Goal: Entertainment & Leisure: Consume media (video, audio)

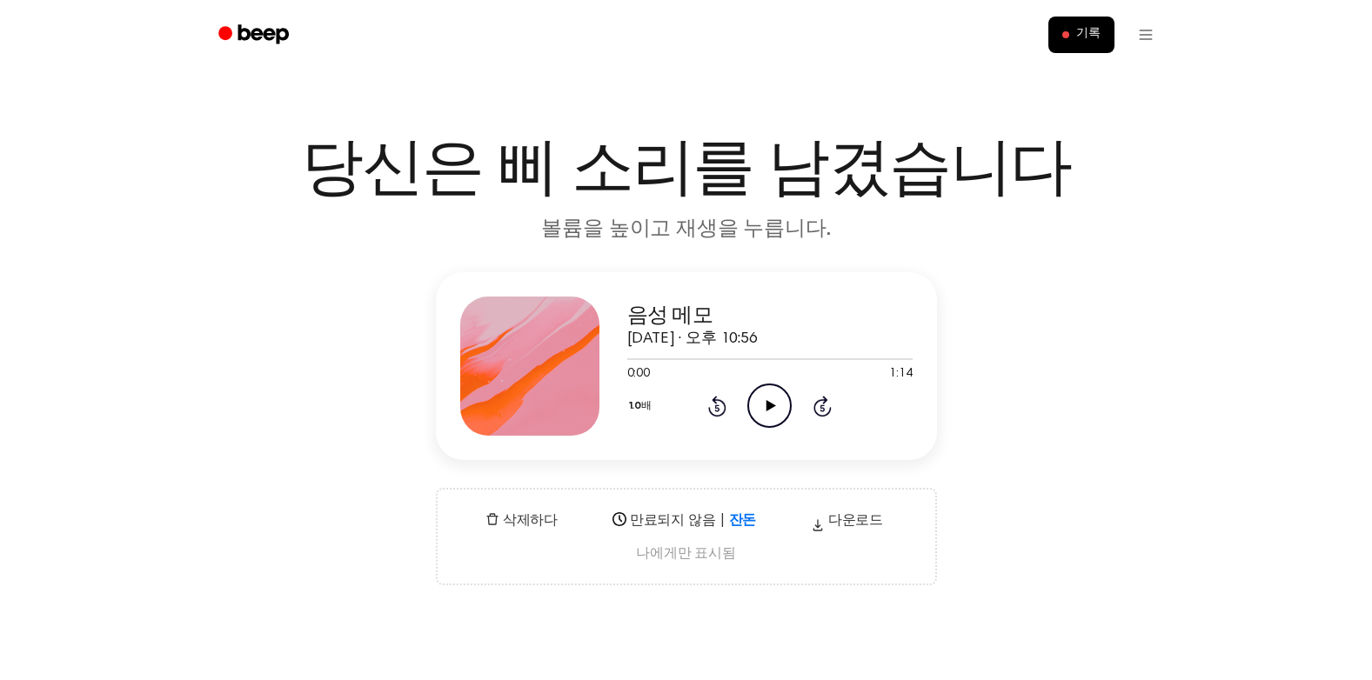
click at [770, 403] on icon at bounding box center [771, 405] width 10 height 11
click at [779, 408] on icon "오디오 일시 중지" at bounding box center [769, 406] width 44 height 44
click at [717, 401] on icon at bounding box center [717, 406] width 18 height 21
click at [775, 406] on icon at bounding box center [771, 405] width 10 height 11
click at [708, 399] on icon "5초 되감기" at bounding box center [716, 406] width 19 height 23
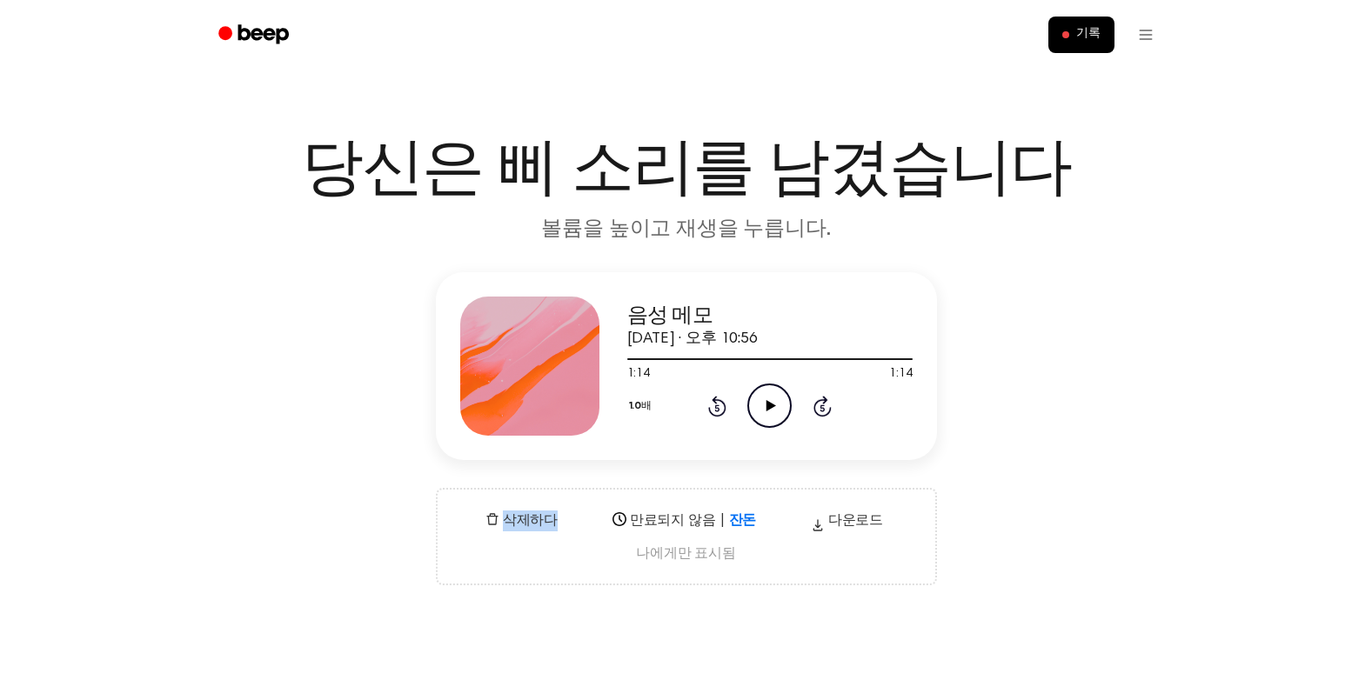
click at [708, 399] on icon "5초 되감기" at bounding box center [716, 406] width 19 height 23
click at [786, 401] on icon "오디오 재생" at bounding box center [769, 406] width 44 height 44
